Goal: Information Seeking & Learning: Learn about a topic

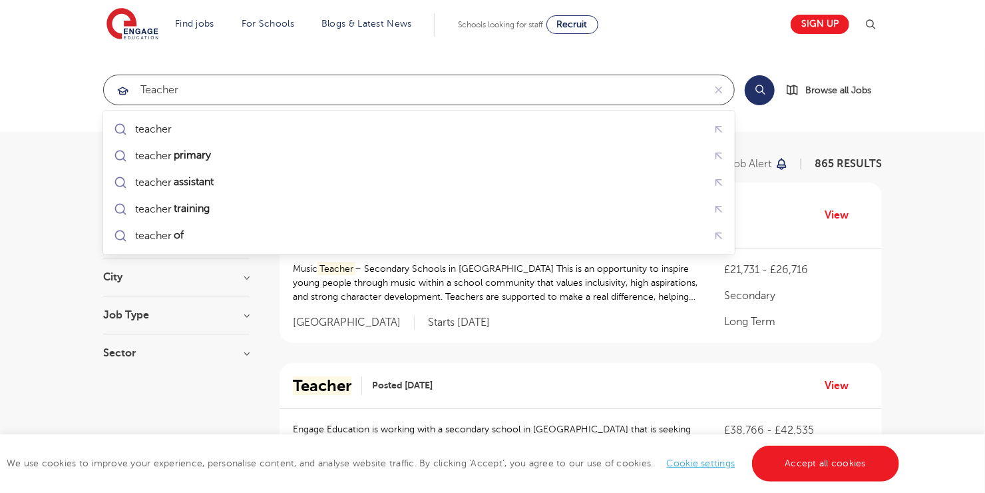
drag, startPoint x: 242, startPoint y: 88, endPoint x: 57, endPoint y: 53, distance: 188.3
click at [57, 53] on section "teacher Search Browse all Jobs" at bounding box center [492, 90] width 985 height 84
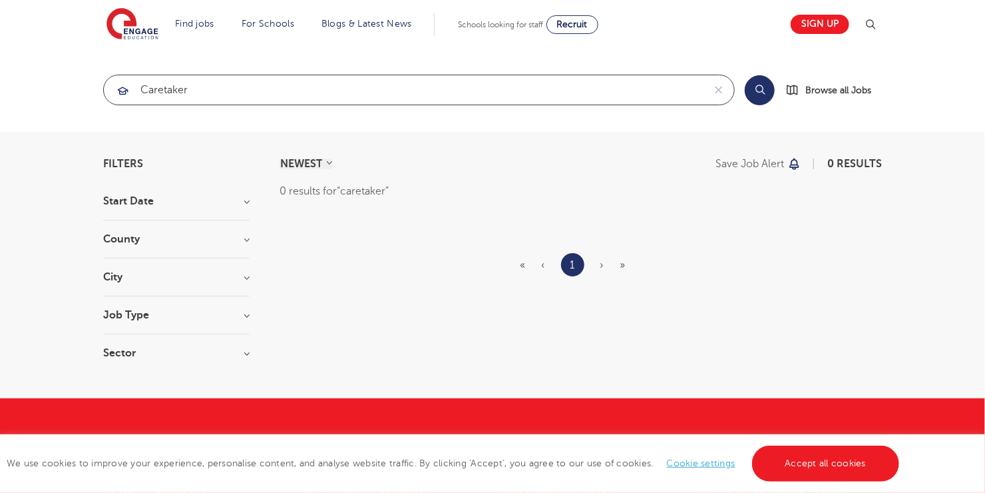
click button "Submit" at bounding box center [0, 0] width 0 height 0
drag, startPoint x: 297, startPoint y: 87, endPoint x: 37, endPoint y: 107, distance: 261.1
click at [37, 107] on section "caretaker Search Browse all Jobs" at bounding box center [492, 90] width 985 height 84
click button "Submit" at bounding box center [0, 0] width 0 height 0
drag, startPoint x: 211, startPoint y: 92, endPoint x: 63, endPoint y: 99, distance: 148.6
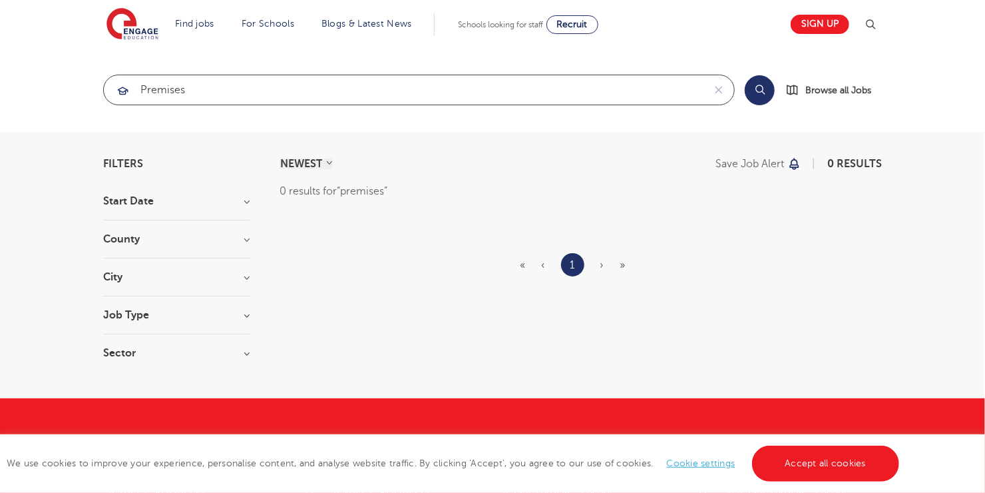
click at [63, 99] on section "premises Search Browse all Jobs" at bounding box center [492, 90] width 985 height 84
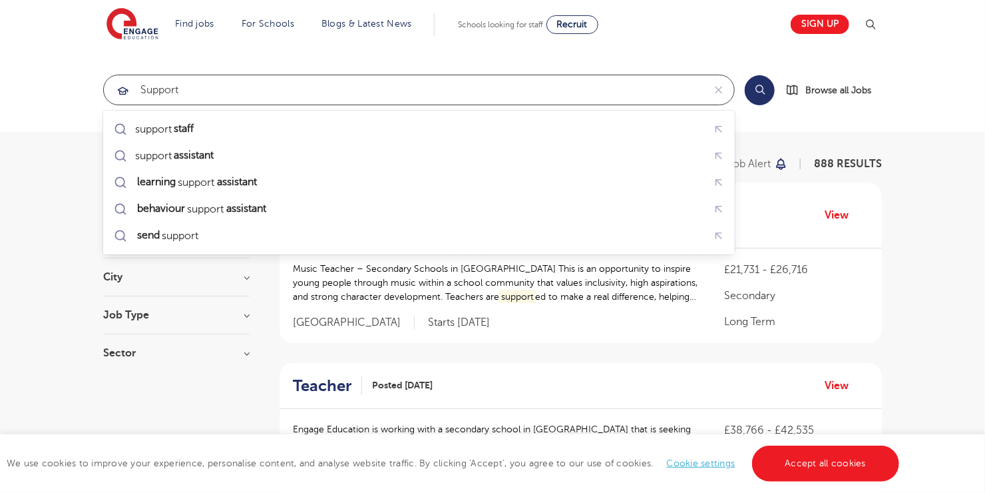
type input "support"
click button "Submit" at bounding box center [0, 0] width 0 height 0
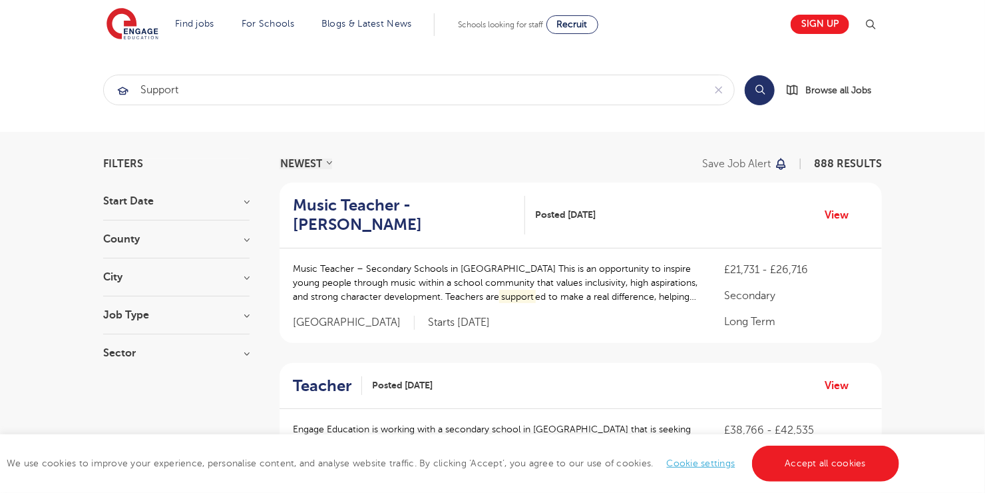
click at [758, 95] on button "Search" at bounding box center [760, 90] width 30 height 30
click at [390, 129] on section "support Search Browse all Jobs" at bounding box center [492, 90] width 985 height 84
